Goal: Task Accomplishment & Management: Manage account settings

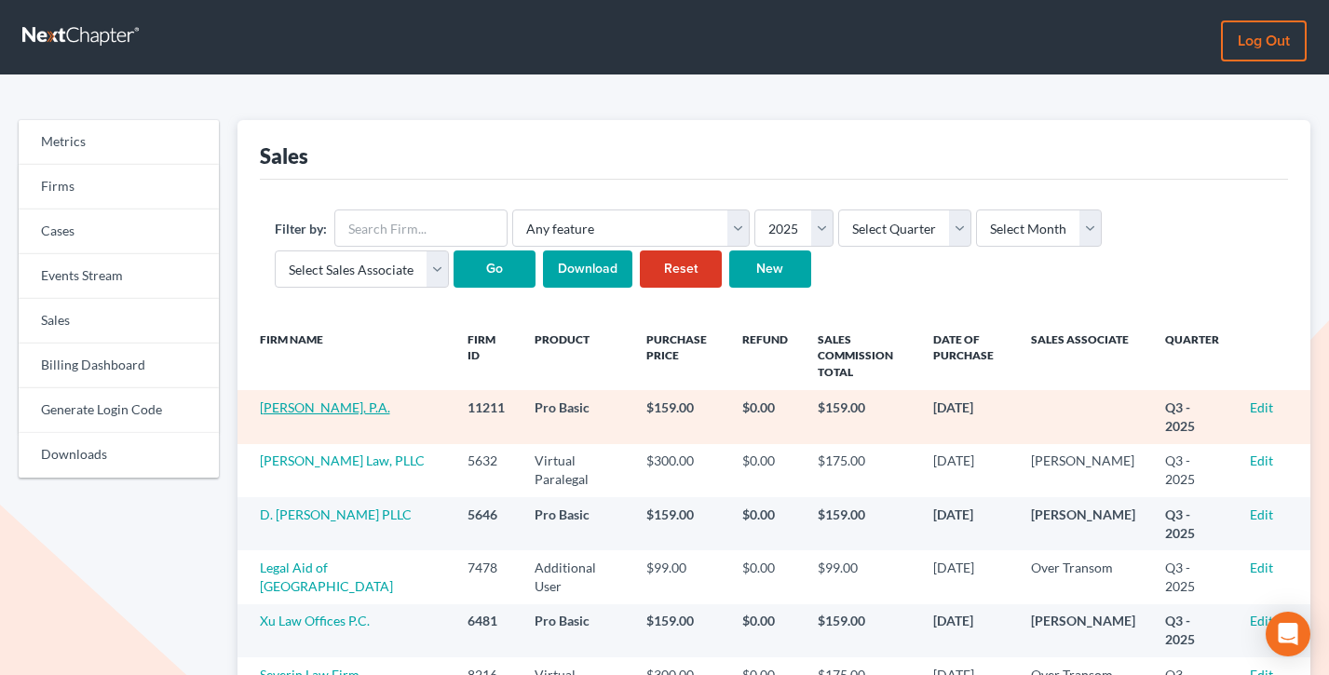
click at [312, 403] on link "[PERSON_NAME], P.A." at bounding box center [325, 408] width 130 height 16
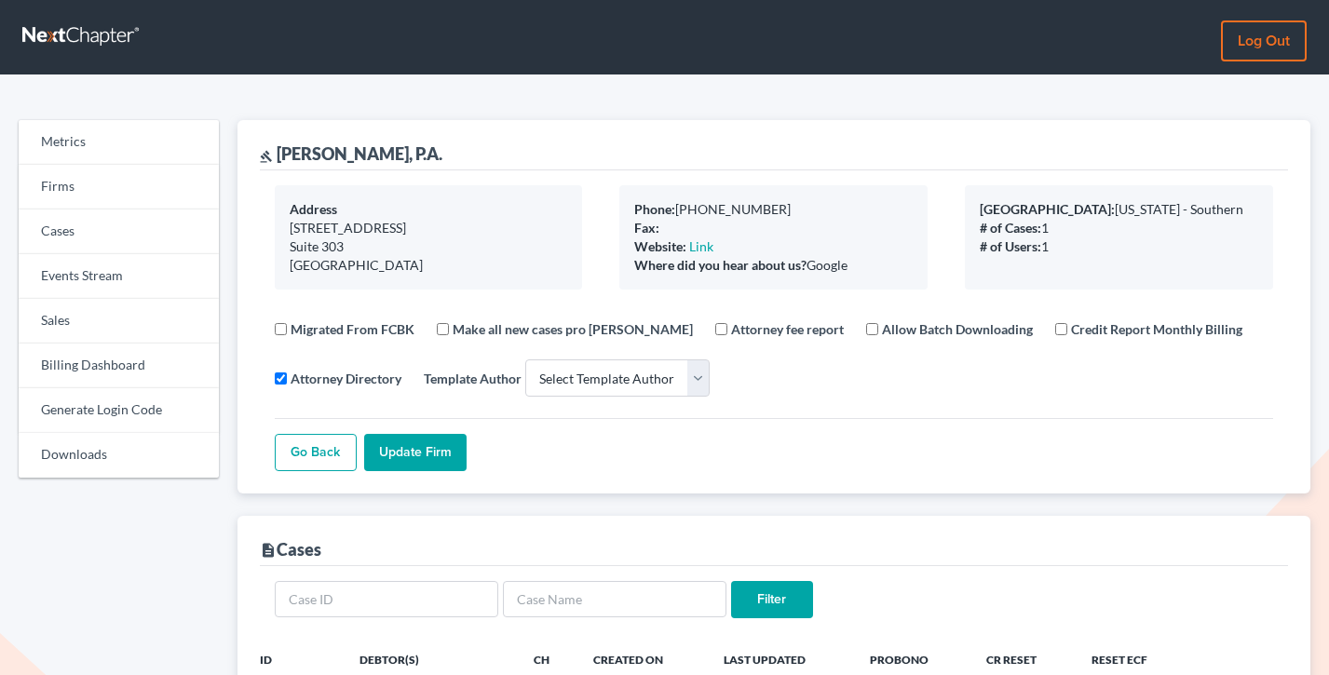
select select
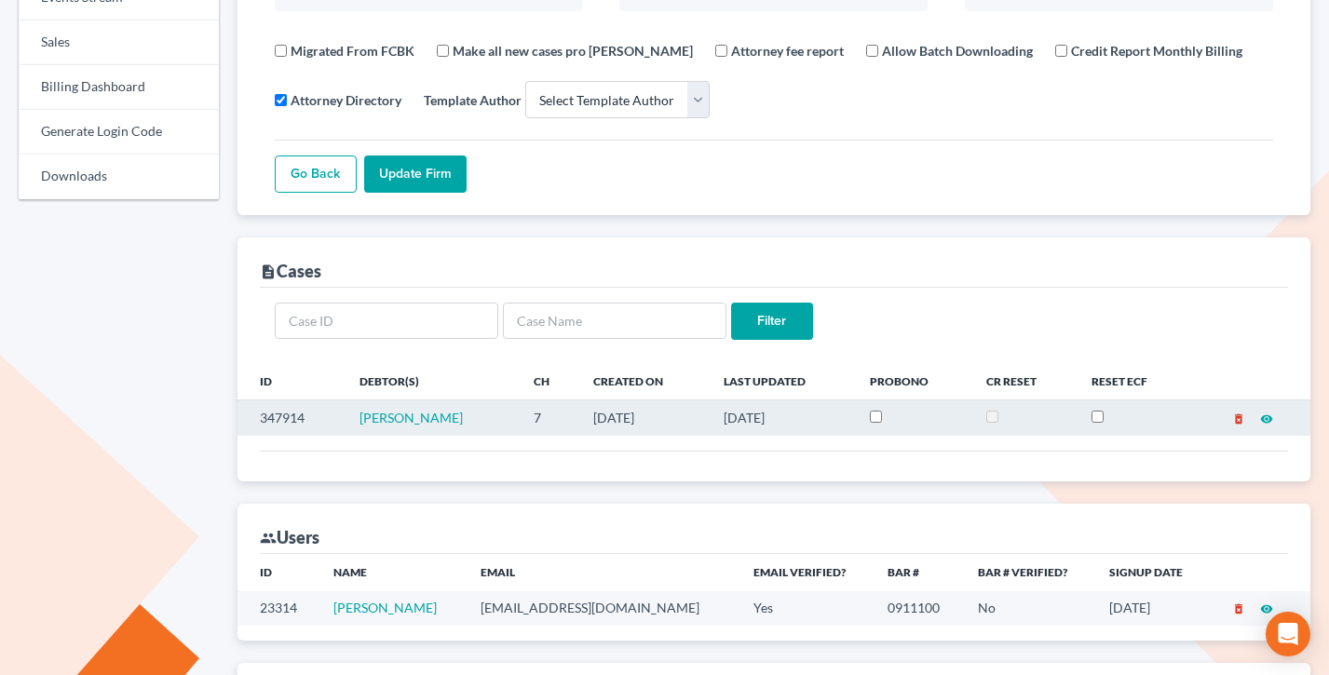
scroll to position [444, 0]
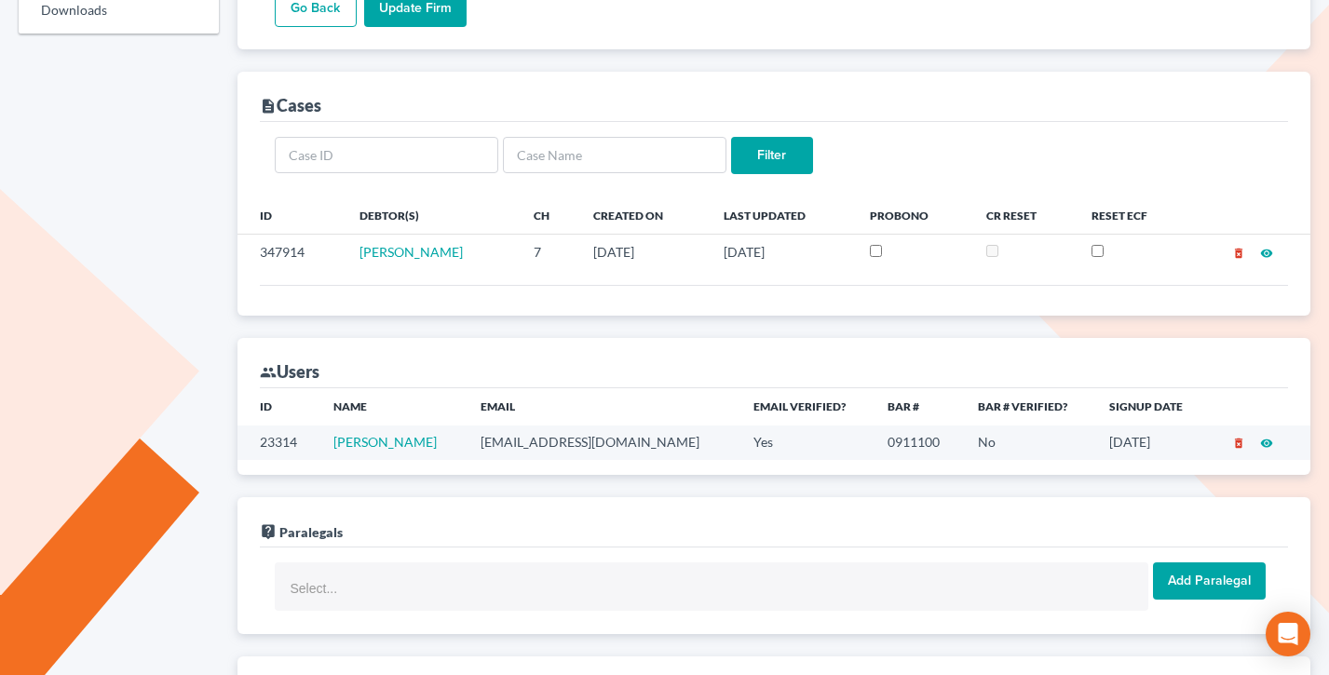
click at [522, 446] on td "[EMAIL_ADDRESS][DOMAIN_NAME]" at bounding box center [603, 443] width 274 height 34
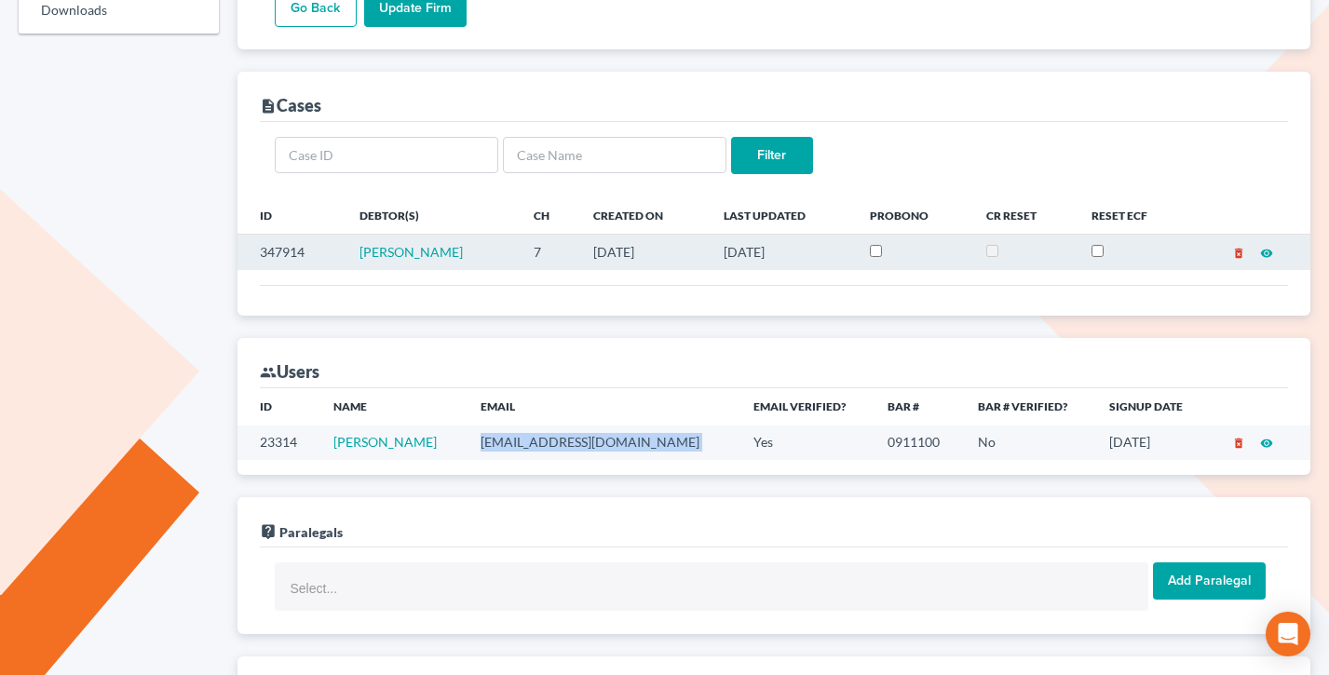
copy td "[EMAIL_ADDRESS][DOMAIN_NAME]"
